Goal: Task Accomplishment & Management: Manage account settings

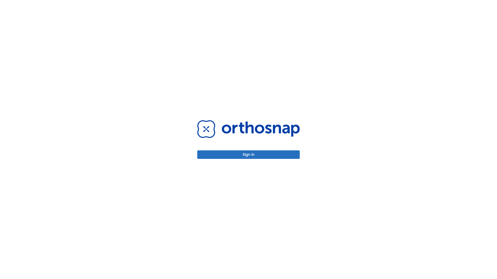
click at [248, 155] on button "Sign in" at bounding box center [248, 155] width 102 height 9
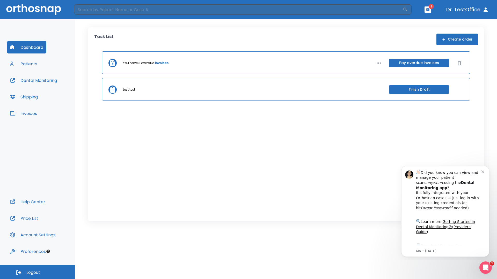
click at [38, 272] on span "Logout" at bounding box center [33, 273] width 14 height 6
